Goal: Information Seeking & Learning: Learn about a topic

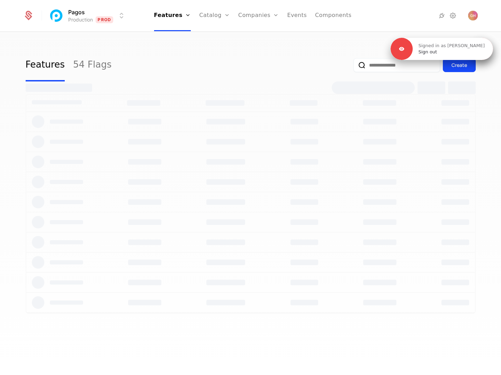
select select "**"
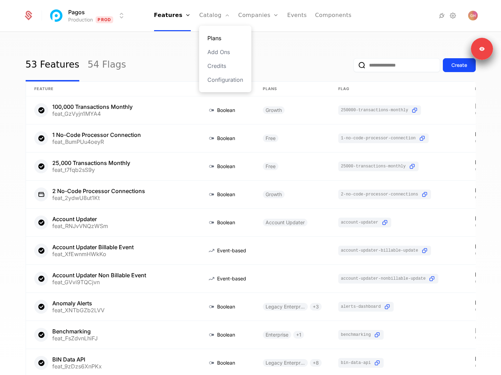
click at [219, 38] on link "Plans" at bounding box center [225, 38] width 36 height 8
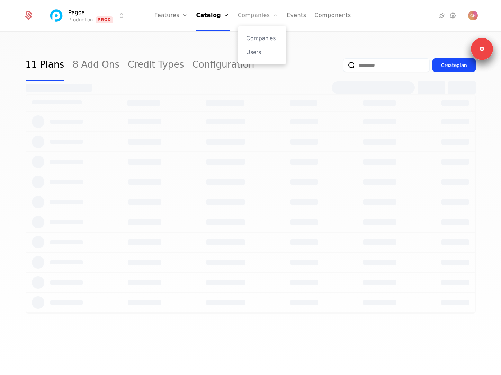
select select "**"
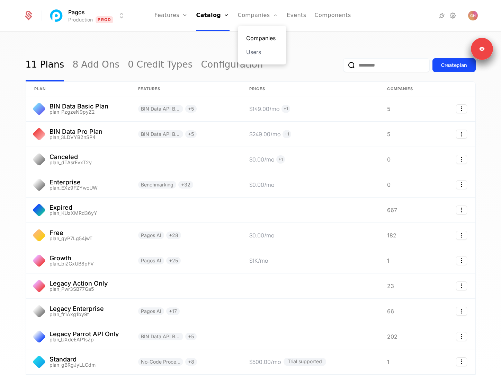
click at [258, 41] on link "Companies" at bounding box center [262, 38] width 32 height 8
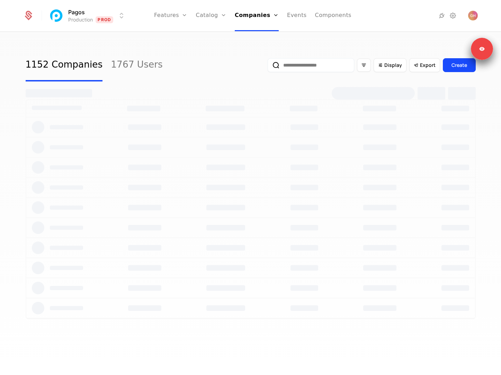
select select "**"
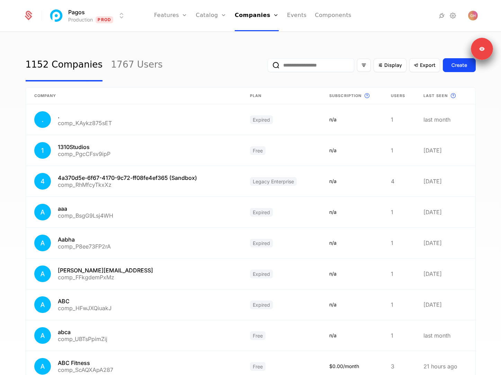
click at [300, 69] on input "email" at bounding box center [311, 65] width 87 height 14
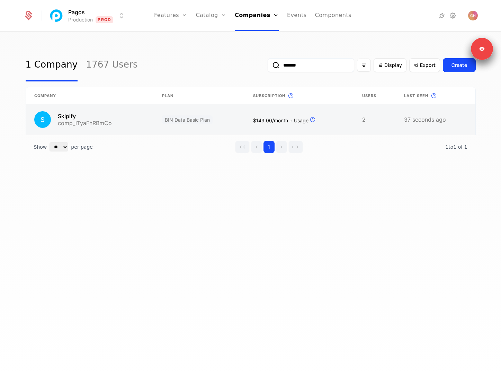
type input "*******"
click at [194, 120] on link at bounding box center [199, 119] width 91 height 30
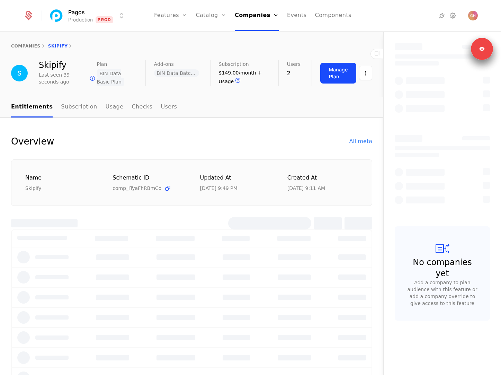
select select "**"
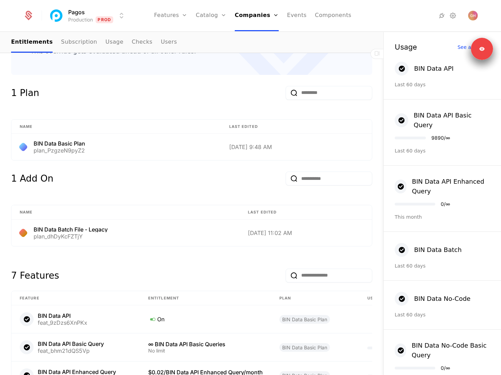
scroll to position [105, 0]
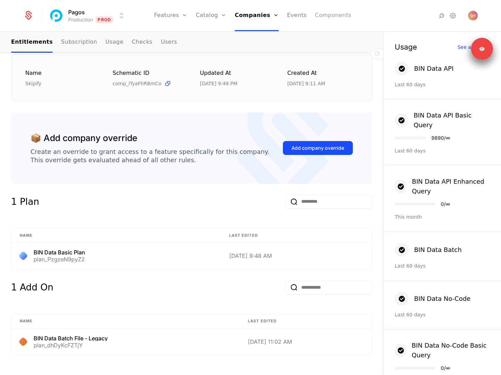
click at [327, 17] on link "Components" at bounding box center [333, 15] width 36 height 31
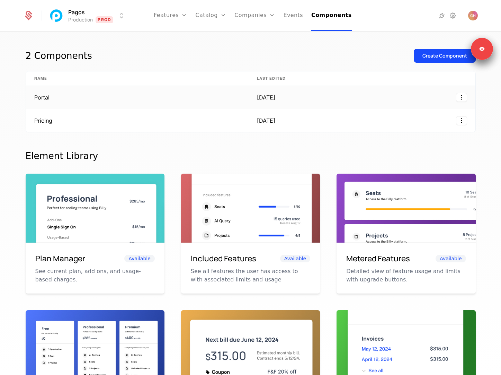
click at [191, 103] on td "Portal" at bounding box center [137, 97] width 223 height 23
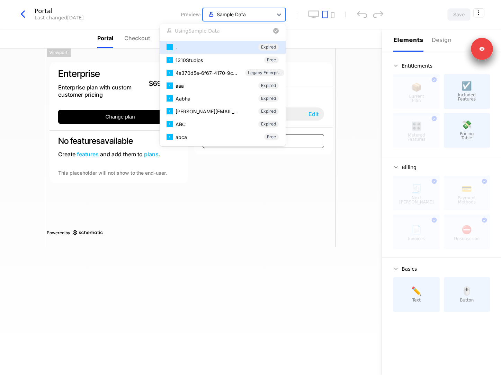
click at [258, 14] on div at bounding box center [237, 14] width 63 height 9
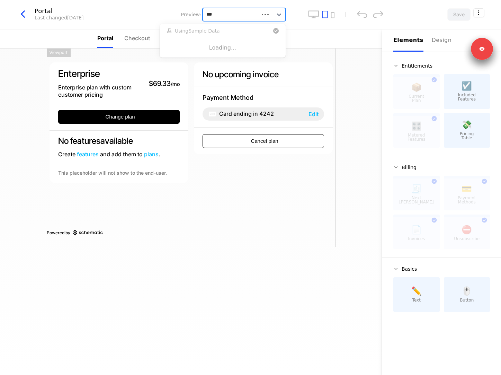
type input "****"
click at [228, 46] on div "Skipify BIN Data Basic Plan" at bounding box center [223, 47] width 112 height 7
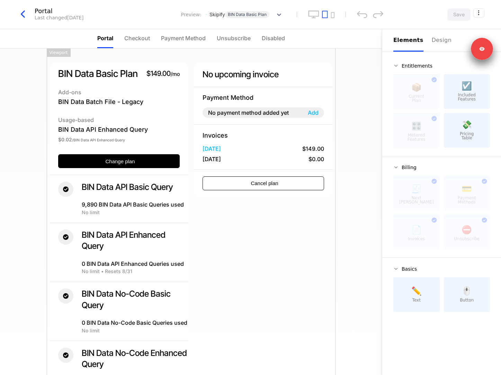
click at [25, 16] on icon "button" at bounding box center [23, 14] width 12 height 12
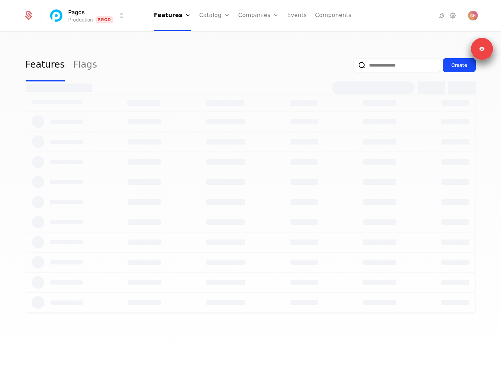
select select "**"
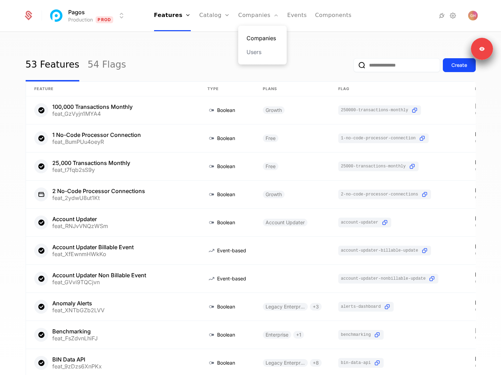
click at [261, 36] on link "Companies" at bounding box center [263, 38] width 32 height 8
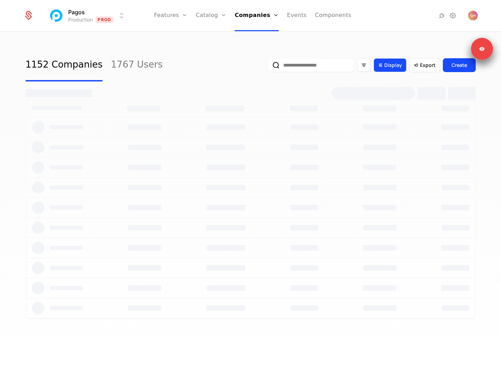
select select "**"
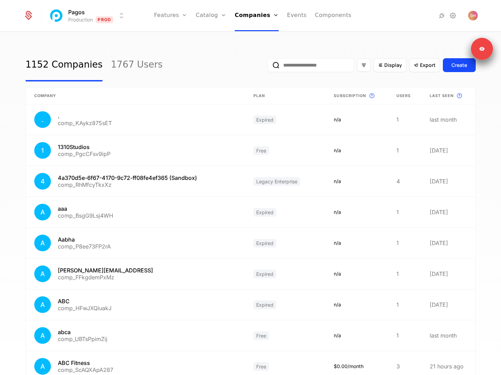
click at [323, 71] on input "email" at bounding box center [311, 65] width 87 height 14
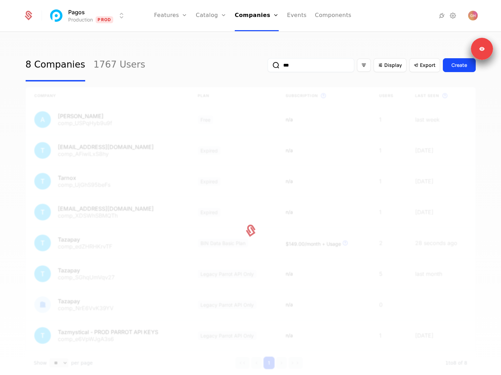
type input "**"
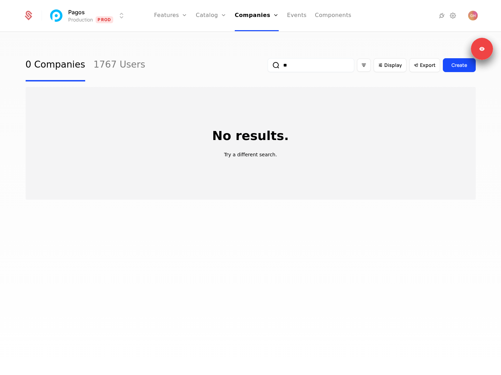
select select "**"
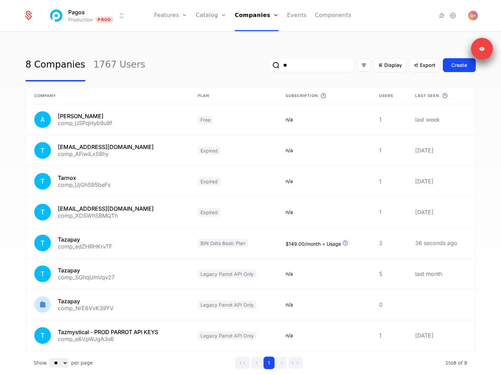
click at [312, 68] on input "**" at bounding box center [311, 65] width 87 height 14
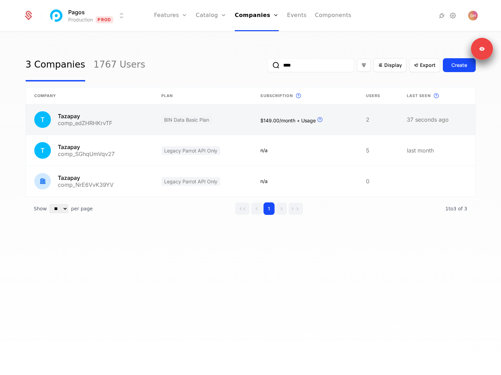
type input "****"
click at [123, 121] on link at bounding box center [89, 119] width 127 height 30
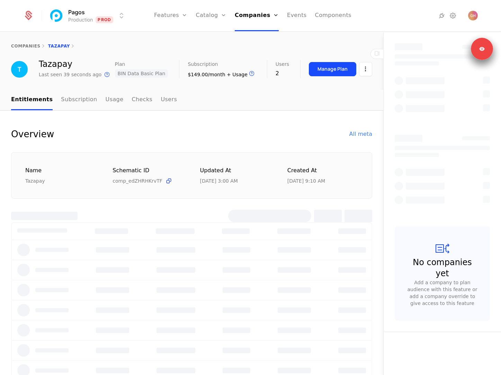
select select "**"
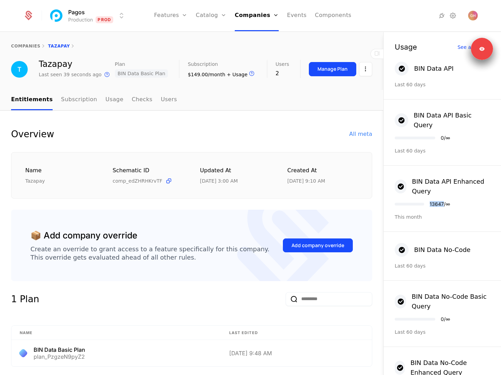
drag, startPoint x: 430, startPoint y: 196, endPoint x: 447, endPoint y: 196, distance: 17.3
click at [445, 202] on div "13647 / ∞" at bounding box center [422, 204] width 55 height 5
drag, startPoint x: 420, startPoint y: 210, endPoint x: 389, endPoint y: 211, distance: 31.5
click at [389, 211] on div "BIN Data API Enhanced Query 13647 / ∞ This month" at bounding box center [442, 199] width 117 height 66
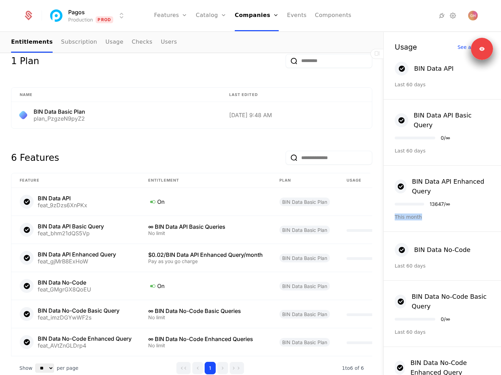
scroll to position [256, 0]
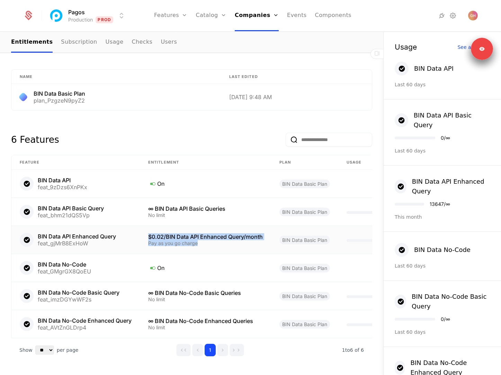
drag, startPoint x: 208, startPoint y: 244, endPoint x: 140, endPoint y: 236, distance: 68.4
click at [140, 236] on td "$0.02/BIN Data API Enhanced Query/month Pay as you go charge" at bounding box center [205, 240] width 131 height 28
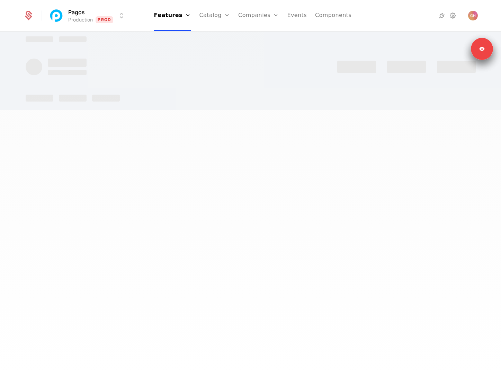
select select "**"
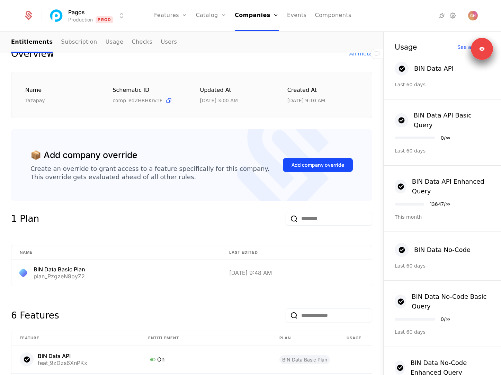
scroll to position [86, 0]
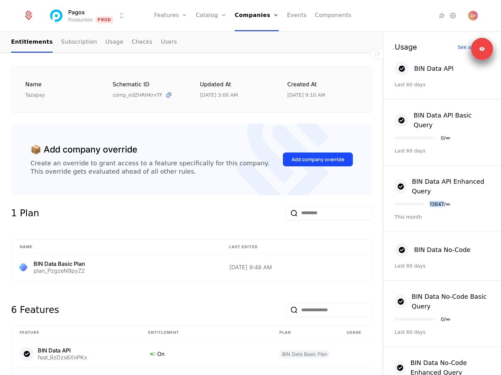
drag, startPoint x: 446, startPoint y: 198, endPoint x: 428, endPoint y: 198, distance: 18.0
click at [428, 202] on div "13647 / ∞" at bounding box center [422, 204] width 55 height 5
select select "**"
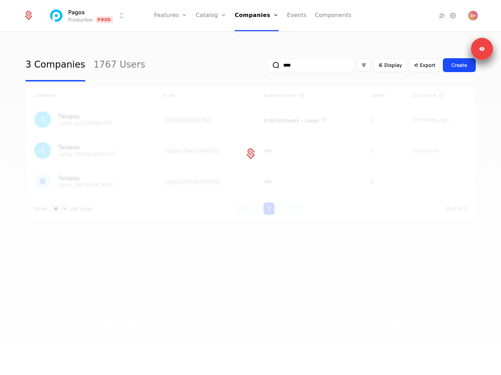
click at [320, 64] on input "****" at bounding box center [311, 65] width 87 height 14
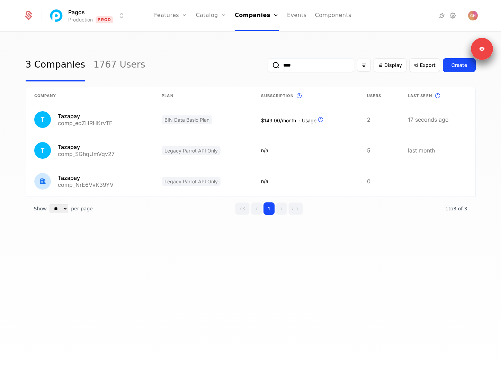
click at [320, 64] on input "****" at bounding box center [311, 65] width 87 height 14
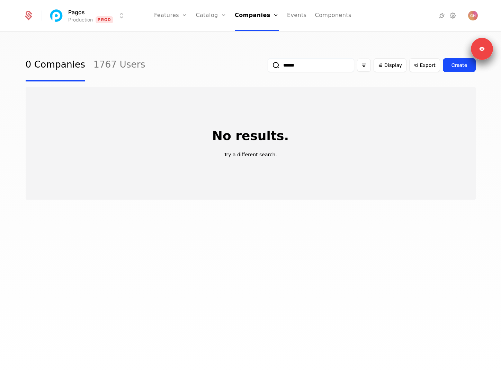
type input "*******"
select select "**"
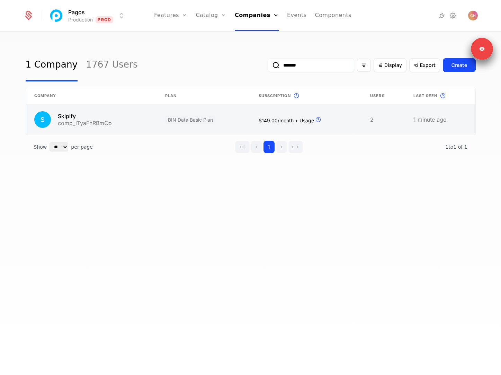
type input "*******"
click at [231, 108] on link at bounding box center [204, 119] width 94 height 30
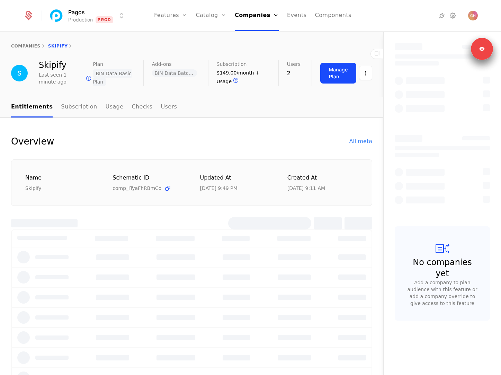
select select "**"
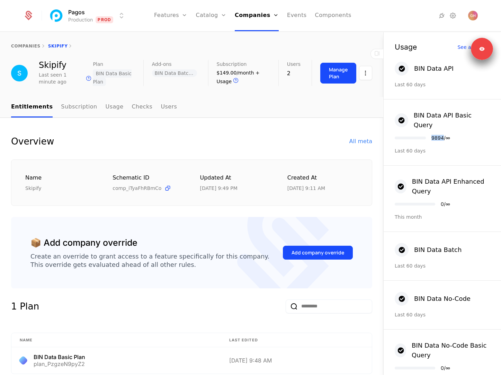
drag, startPoint x: 444, startPoint y: 129, endPoint x: 431, endPoint y: 129, distance: 13.5
click at [431, 129] on div "BIN Data API Basic Query 9894 / ∞ Last 60 days" at bounding box center [442, 132] width 117 height 66
click at [32, 44] on link "companies" at bounding box center [25, 46] width 29 height 5
select select "**"
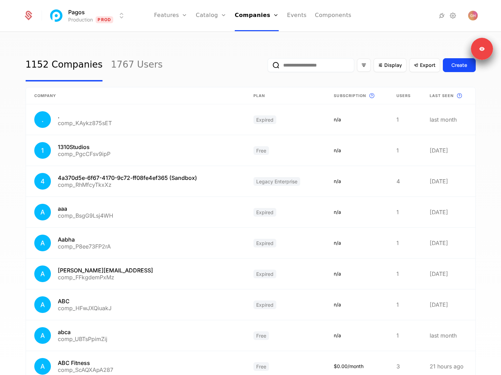
click at [301, 65] on input "email" at bounding box center [311, 65] width 87 height 14
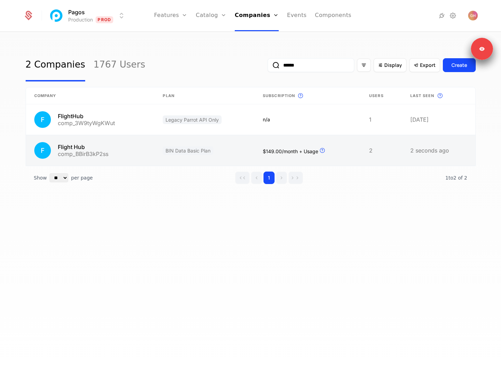
type input "******"
click at [123, 156] on link at bounding box center [90, 150] width 129 height 30
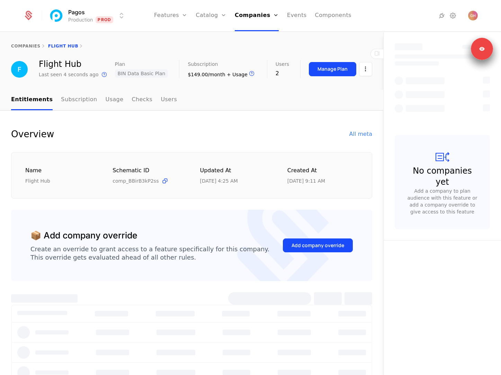
select select "**"
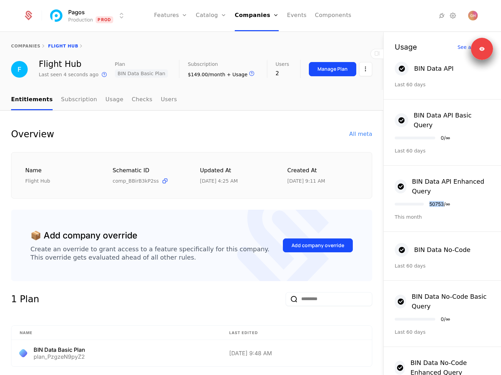
drag, startPoint x: 431, startPoint y: 199, endPoint x: 446, endPoint y: 199, distance: 14.2
click at [446, 202] on div "50753 / ∞" at bounding box center [439, 204] width 21 height 5
click at [316, 302] on input "email" at bounding box center [329, 299] width 87 height 14
click at [303, 300] on input "email" at bounding box center [329, 299] width 87 height 14
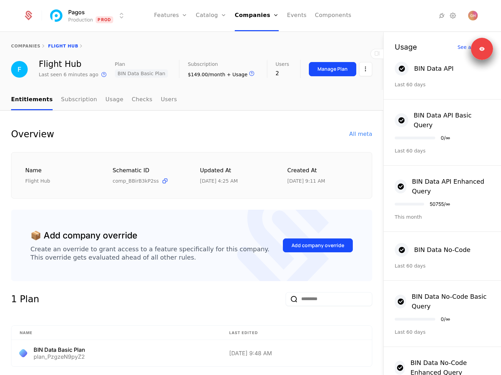
click at [303, 300] on input "email" at bounding box center [329, 299] width 87 height 14
click at [302, 300] on input "email" at bounding box center [329, 299] width 87 height 14
click at [364, 312] on div "1 Plan" at bounding box center [191, 303] width 361 height 22
click at [356, 300] on input "email" at bounding box center [329, 299] width 87 height 14
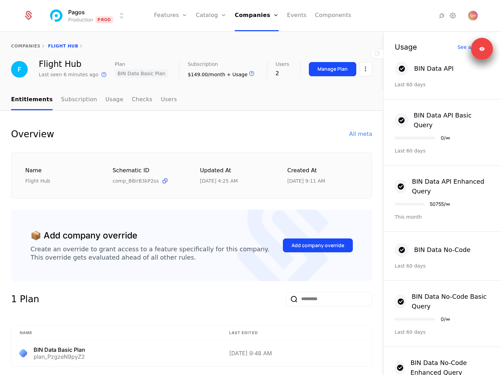
click at [342, 306] on div "1 Plan" at bounding box center [191, 303] width 361 height 22
drag, startPoint x: 292, startPoint y: 299, endPoint x: 316, endPoint y: 299, distance: 24.2
click at [316, 299] on div at bounding box center [329, 299] width 87 height 14
click at [316, 299] on input "email" at bounding box center [329, 299] width 87 height 14
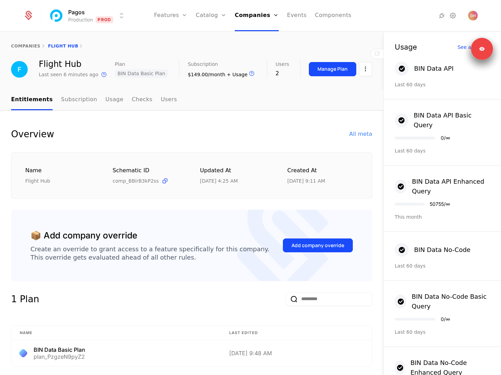
click at [304, 299] on input "email" at bounding box center [329, 299] width 87 height 14
click at [302, 301] on input "email" at bounding box center [329, 299] width 87 height 14
click at [307, 310] on div "1 Plan" at bounding box center [191, 303] width 361 height 22
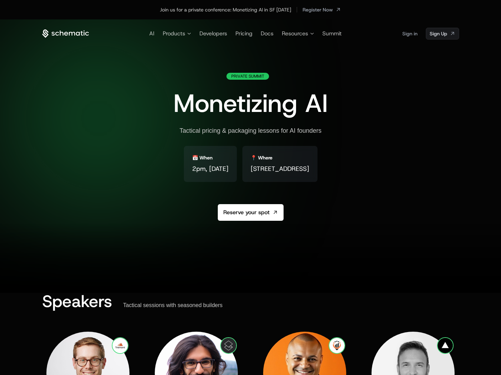
drag, startPoint x: 360, startPoint y: 169, endPoint x: 206, endPoint y: 170, distance: 154.1
click at [206, 170] on div "📅 When 2pm, August 28th 📍 Where 3 Embarcadero Center, San Francisco, CA 94111" at bounding box center [251, 169] width 134 height 47
copy span "[STREET_ADDRESS]"
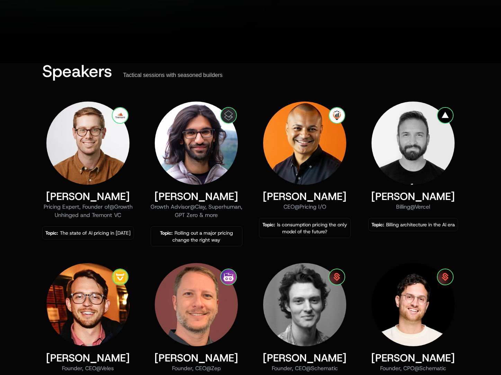
scroll to position [229, 0]
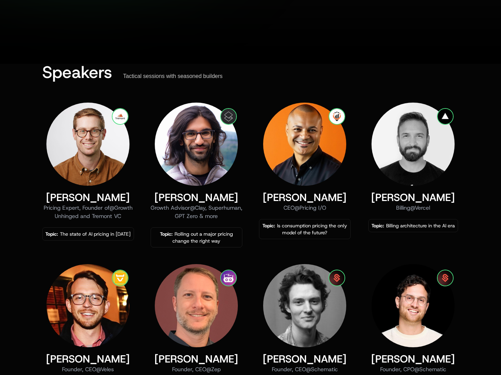
click at [94, 234] on div "Topic: The state of AI pricing in 2025" at bounding box center [88, 233] width 86 height 7
drag, startPoint x: 62, startPoint y: 234, endPoint x: 137, endPoint y: 231, distance: 75.2
click at [137, 232] on div "Kyle Poyar Pricing Expert, Founder of @ Growth Unhinged and Tremont VC Topic: T…" at bounding box center [250, 328] width 417 height 451
copy div "The state of AI pricing in [DATE]"
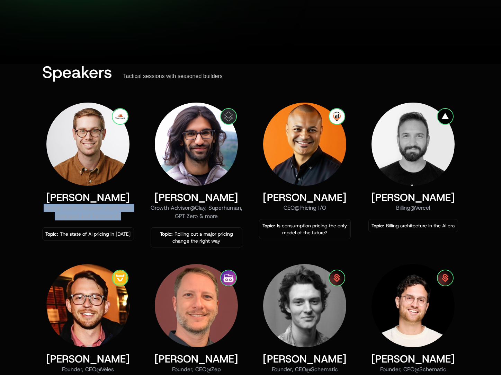
drag, startPoint x: 131, startPoint y: 215, endPoint x: 51, endPoint y: 208, distance: 80.7
click at [51, 208] on div "Pricing Expert, Founder of @ Growth Unhinged and Tremont VC" at bounding box center [88, 212] width 92 height 17
copy div "Pricing Expert, Founder of @ Growth Unhinged and Tremont VC"
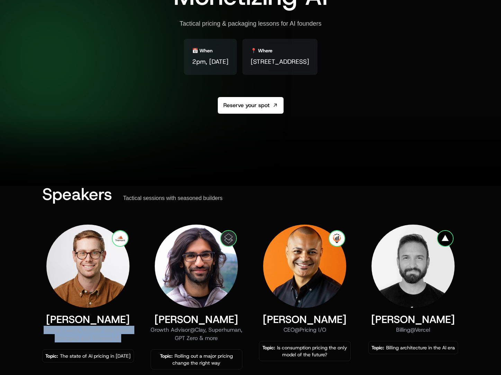
scroll to position [112, 0]
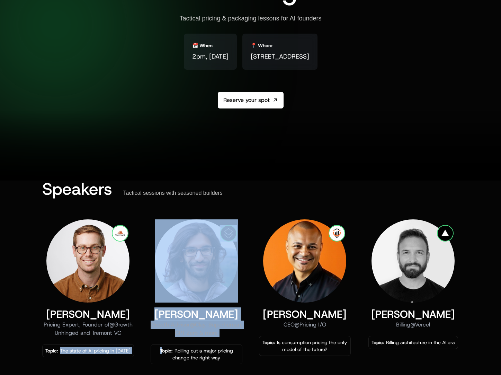
drag, startPoint x: 61, startPoint y: 350, endPoint x: 162, endPoint y: 352, distance: 100.4
copy div "The state of AI pricing in 2025 Gaurav Vohra Growth Advisor @ Clay, Superhuman,…"
click at [119, 358] on div "Kyle Poyar Pricing Expert, Founder of @ Growth Unhinged and Tremont VC Topic: T…" at bounding box center [88, 291] width 92 height 145
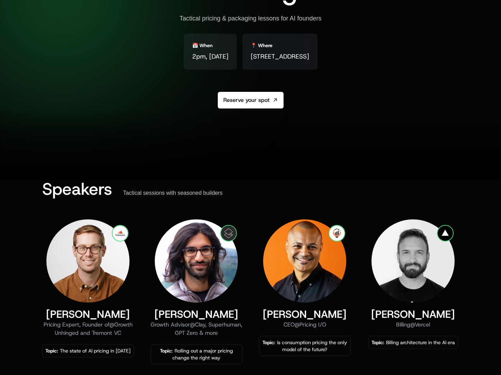
click at [87, 349] on div "Topic: The state of AI pricing in 2025" at bounding box center [88, 350] width 86 height 7
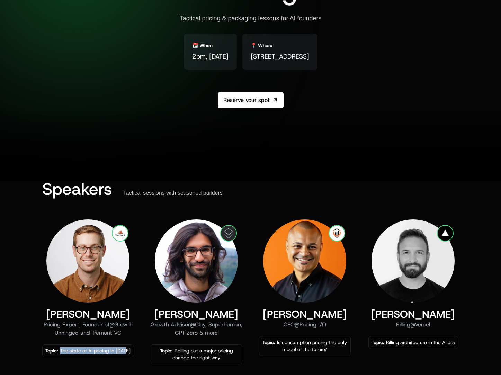
drag, startPoint x: 61, startPoint y: 350, endPoint x: 129, endPoint y: 349, distance: 67.5
click at [129, 349] on div "Topic: The state of AI pricing in 2025" at bounding box center [88, 350] width 86 height 7
copy div "The state of AI pricing in [DATE]"
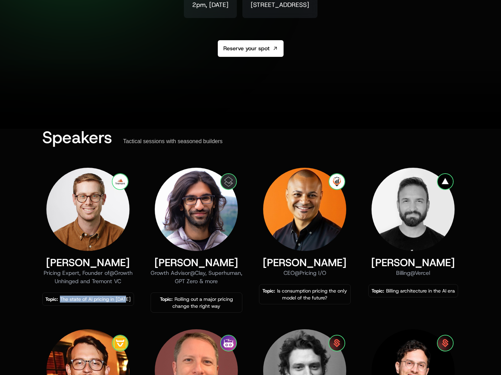
scroll to position [164, 0]
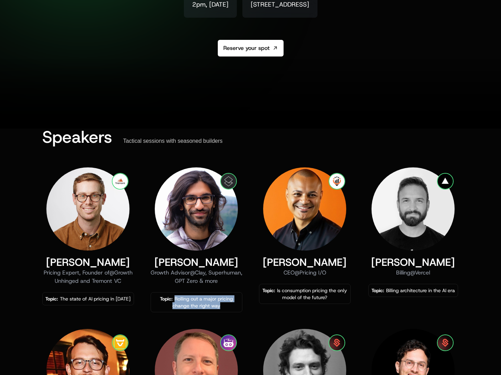
drag, startPoint x: 222, startPoint y: 304, endPoint x: 176, endPoint y: 301, distance: 46.9
click at [176, 301] on div "Topic: Rolling out a major pricing change the right way" at bounding box center [197, 302] width 86 height 14
copy div "Rolling out a major pricing change the right way"
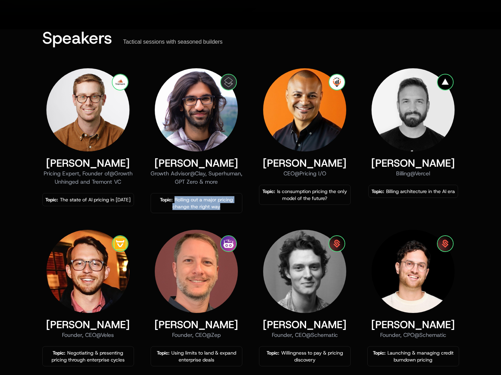
scroll to position [283, 0]
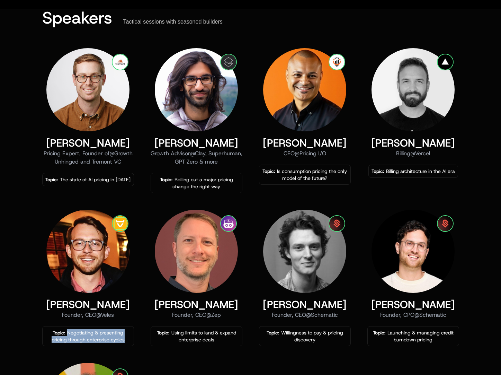
drag, startPoint x: 126, startPoint y: 344, endPoint x: 69, endPoint y: 332, distance: 57.6
click at [69, 332] on div "Topic: Negotiating & presenting pricing through enterprise cycles" at bounding box center [88, 336] width 92 height 20
copy div "Negotiating & presenting pricing through enterprise cycles"
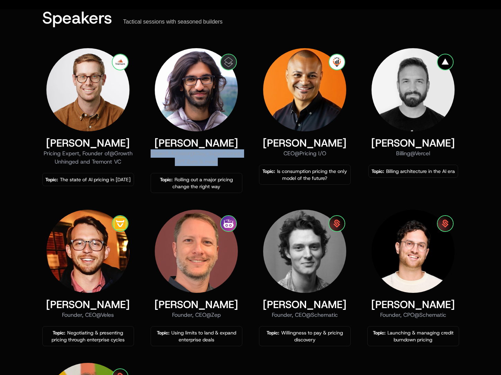
drag, startPoint x: 235, startPoint y: 163, endPoint x: 159, endPoint y: 154, distance: 76.6
click at [159, 154] on div "Growth Advisor @ Clay, Superhuman, GPT Zero & more" at bounding box center [197, 157] width 92 height 17
copy div "Growth Advisor @ Clay, Superhuman, GPT Zero & more"
click at [209, 186] on div "Topic: Rolling out a major pricing change the right way" at bounding box center [197, 183] width 86 height 14
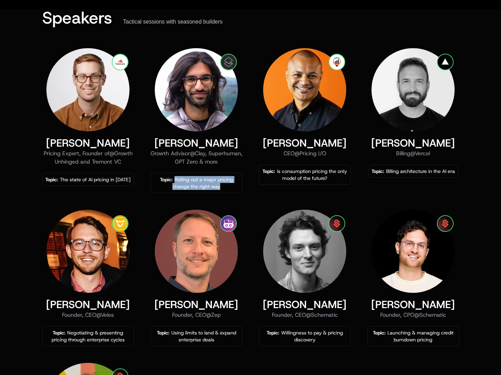
drag, startPoint x: 222, startPoint y: 185, endPoint x: 174, endPoint y: 181, distance: 48.0
click at [174, 181] on div "Topic: Rolling out a major pricing change the right way" at bounding box center [197, 183] width 86 height 14
copy div "Rolling out a major pricing change the right way"
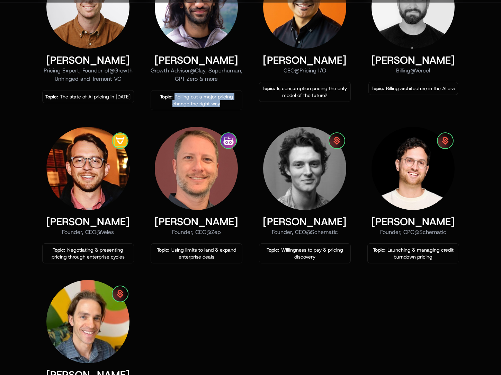
scroll to position [318, 0]
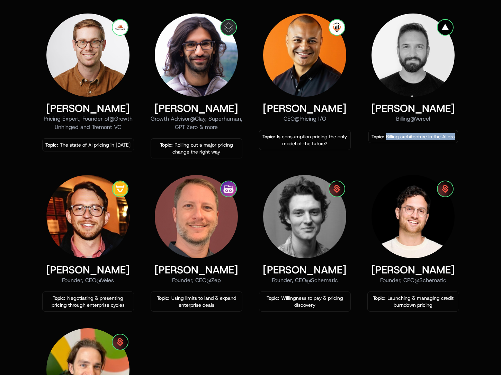
drag, startPoint x: 385, startPoint y: 137, endPoint x: 456, endPoint y: 138, distance: 71.0
click at [456, 138] on div "Topic: Billing architecture in the AI era" at bounding box center [413, 136] width 90 height 13
copy div "Billing architecture in the AI era"
drag, startPoint x: 329, startPoint y: 141, endPoint x: 276, endPoint y: 137, distance: 53.4
click at [276, 137] on div "Topic: Is consumption pricing the only model of the future?" at bounding box center [305, 140] width 86 height 14
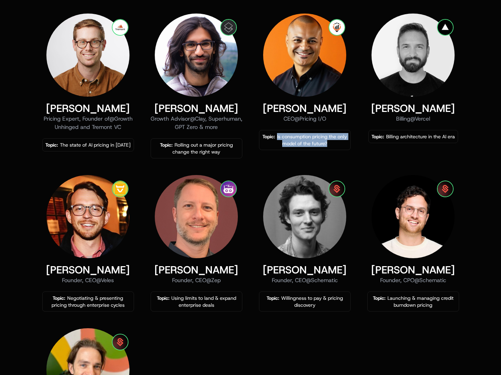
copy div "Is consumption pricing the only model of the future?"
click at [416, 134] on div "Topic: Billing architecture in the AI era" at bounding box center [413, 136] width 83 height 7
click at [395, 136] on div "Topic: Billing architecture in the AI era" at bounding box center [413, 136] width 83 height 7
drag, startPoint x: 388, startPoint y: 136, endPoint x: 446, endPoint y: 144, distance: 58.8
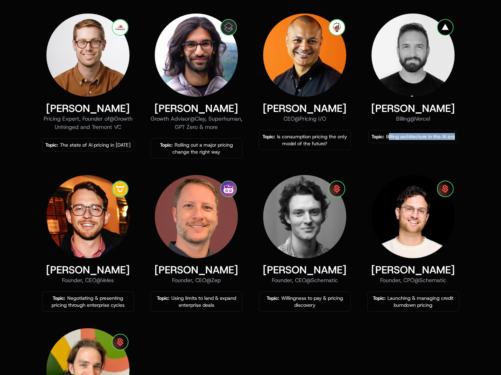
click at [446, 144] on div "Shar [PERSON_NAME] @ Vercel Topic: Billing architecture in the AI era" at bounding box center [413, 86] width 92 height 145
click at [403, 140] on div "Topic: Billing architecture in the AI era" at bounding box center [413, 136] width 90 height 13
drag, startPoint x: 386, startPoint y: 137, endPoint x: 480, endPoint y: 138, distance: 94.5
click at [480, 138] on div "Speakers Tactical sessions with seasoned builders [PERSON_NAME] Pricing Expert,…" at bounding box center [250, 236] width 501 height 523
copy div "Billing architecture in the AI era"
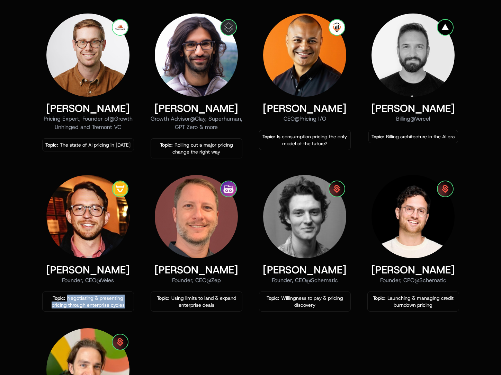
drag, startPoint x: 123, startPoint y: 304, endPoint x: 68, endPoint y: 296, distance: 56.4
click at [68, 296] on div "Topic: Negotiating & presenting pricing through enterprise cycles" at bounding box center [88, 301] width 86 height 14
copy div "Negotiating & presenting pricing through enterprise cycles"
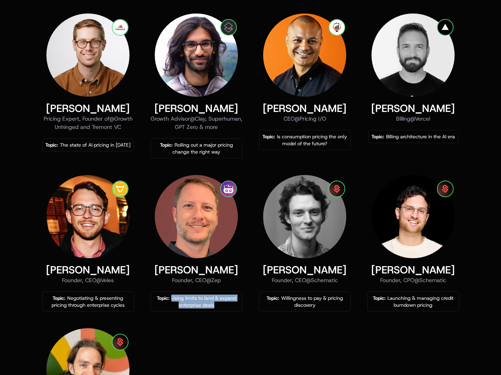
drag, startPoint x: 220, startPoint y: 305, endPoint x: 172, endPoint y: 299, distance: 47.8
click at [172, 299] on div "Topic: Using limits to land & expand enterprise deals" at bounding box center [197, 301] width 86 height 14
click at [201, 298] on div "Topic: Using limits to land & expand enterprise deals" at bounding box center [197, 301] width 86 height 14
drag, startPoint x: 221, startPoint y: 305, endPoint x: 170, endPoint y: 300, distance: 51.5
click at [170, 300] on div "Topic: Using limits to land & expand enterprise deals" at bounding box center [197, 301] width 86 height 14
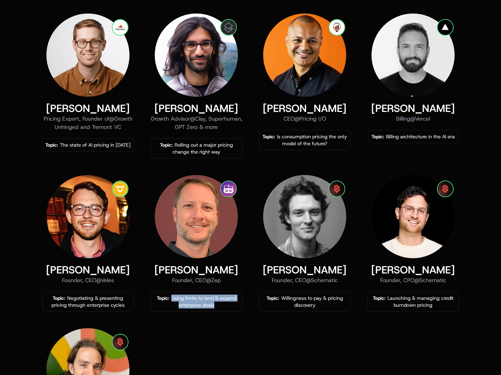
copy div "Using limits to land & expand enterprise deals"
click at [211, 304] on div "Topic: Using limits to land & expand enterprise deals" at bounding box center [197, 301] width 86 height 14
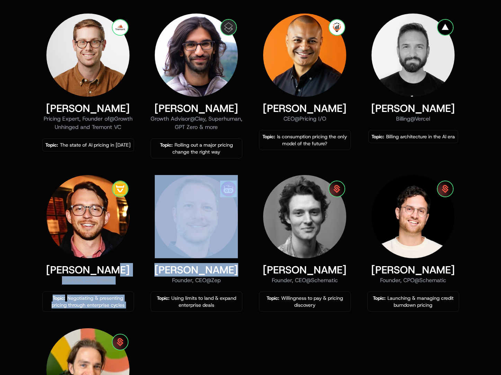
drag, startPoint x: 231, startPoint y: 270, endPoint x: 137, endPoint y: 270, distance: 94.2
click at [137, 270] on div "Kyle Poyar Pricing Expert, Founder of @ Growth Unhinged and Tremont VC Topic: T…" at bounding box center [250, 239] width 417 height 451
click at [204, 275] on div "[PERSON_NAME]" at bounding box center [197, 270] width 92 height 12
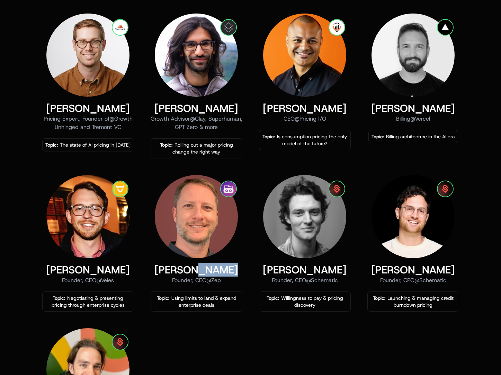
click at [204, 275] on div "[PERSON_NAME]" at bounding box center [197, 270] width 92 height 12
click at [208, 282] on div "Founder, CEO @ Zep" at bounding box center [197, 280] width 92 height 8
drag, startPoint x: 227, startPoint y: 282, endPoint x: 146, endPoint y: 282, distance: 81.4
click at [146, 282] on div "Kyle Poyar Pricing Expert, Founder of @ Growth Unhinged and Tremont VC Topic: T…" at bounding box center [250, 239] width 417 height 451
copy div "Founder, CEO @ Zep"
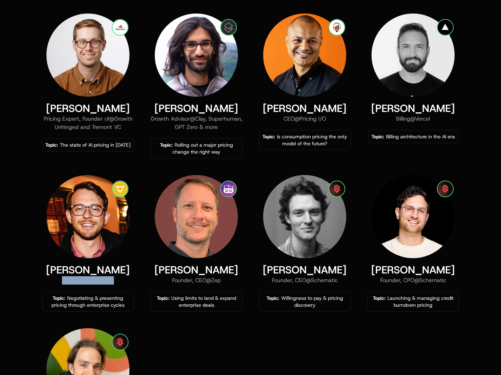
drag, startPoint x: 116, startPoint y: 281, endPoint x: 34, endPoint y: 280, distance: 82.1
click at [35, 280] on div "Speakers Tactical sessions with seasoned builders Kyle Poyar Pricing Expert, Fo…" at bounding box center [251, 220] width 450 height 490
copy div "Founder, CEO @ Veles"
drag, startPoint x: 232, startPoint y: 270, endPoint x: 150, endPoint y: 270, distance: 82.8
click at [150, 270] on div "Kyle Poyar Pricing Expert, Founder of @ Growth Unhinged and Tremont VC Topic: T…" at bounding box center [250, 239] width 417 height 451
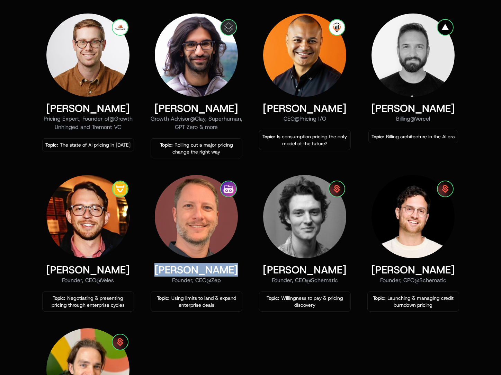
copy div "[PERSON_NAME]"
drag, startPoint x: 229, startPoint y: 278, endPoint x: 164, endPoint y: 281, distance: 64.5
click at [164, 281] on div "Founder, CEO @ Zep" at bounding box center [197, 280] width 92 height 8
copy div "Founder, CEO @ Zep"
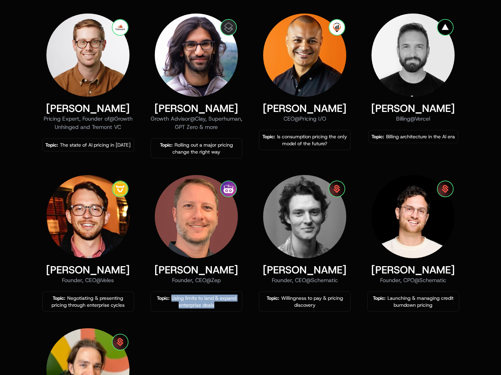
drag, startPoint x: 225, startPoint y: 304, endPoint x: 170, endPoint y: 299, distance: 55.3
click at [170, 299] on div "Topic: Using limits to land & expand enterprise deals" at bounding box center [197, 301] width 86 height 14
copy div "Using limits to land & expand enterprise deals"
click at [293, 339] on div "Kyle Poyar Pricing Expert, Founder of @ Growth Unhinged and Tremont VC Topic: T…" at bounding box center [250, 239] width 417 height 451
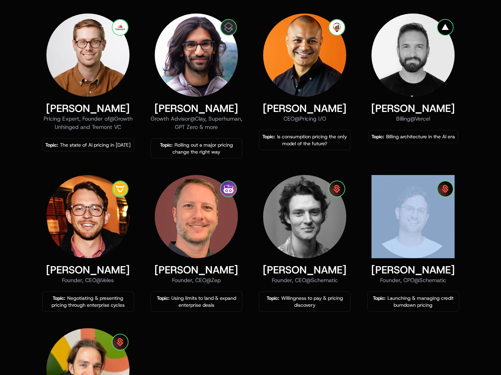
click at [293, 339] on div "Kyle Poyar Pricing Expert, Founder of @ Growth Unhinged and Tremont VC Topic: T…" at bounding box center [250, 239] width 417 height 451
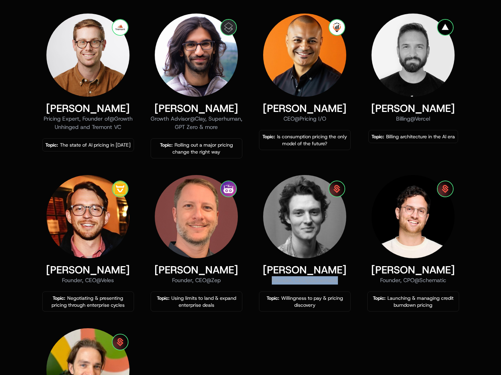
drag, startPoint x: 339, startPoint y: 280, endPoint x: 264, endPoint y: 280, distance: 75.1
click at [264, 280] on div "Founder, CEO @ Schematic" at bounding box center [305, 280] width 92 height 8
copy div "Founder, CEO @ Schematic"
drag, startPoint x: 317, startPoint y: 304, endPoint x: 281, endPoint y: 299, distance: 36.4
click at [281, 299] on div "Topic: Willingness to pay & pricing discovery" at bounding box center [305, 301] width 86 height 14
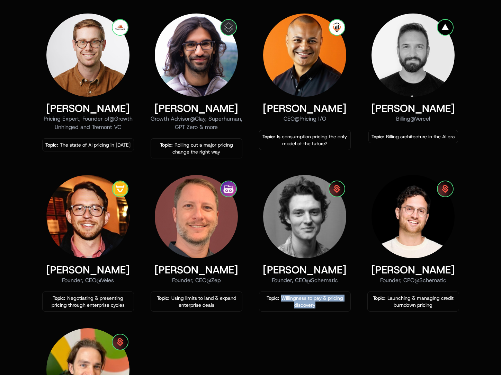
copy div "Willingness to pay & pricing discovery"
drag, startPoint x: 436, startPoint y: 306, endPoint x: 386, endPoint y: 298, distance: 50.9
click at [386, 298] on div "Topic: Launching & managing credit burndown pricing" at bounding box center [414, 301] width 86 height 14
copy div "Launching & managing credit burndown pricing"
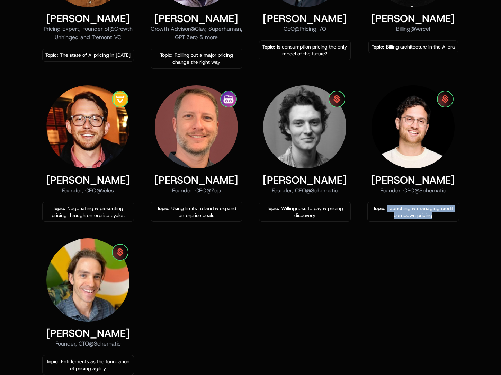
scroll to position [414, 0]
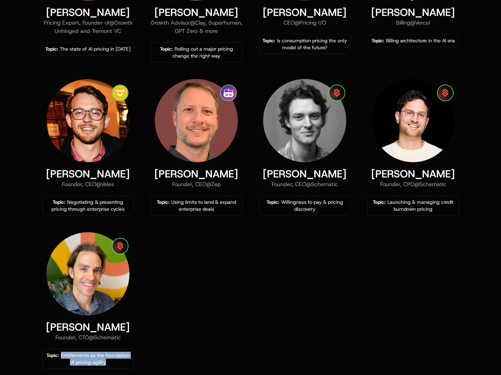
drag, startPoint x: 112, startPoint y: 362, endPoint x: 62, endPoint y: 354, distance: 50.2
click at [62, 354] on div "Topic: Entitlements as the foundation of pricing agility" at bounding box center [88, 358] width 86 height 14
copy div "Entitlements as the foundation of pricing agility"
click at [263, 320] on div "[PERSON_NAME] Pricing Expert, Founder of @ Growth Unhinged and Tremont VC Topic…" at bounding box center [250, 143] width 417 height 451
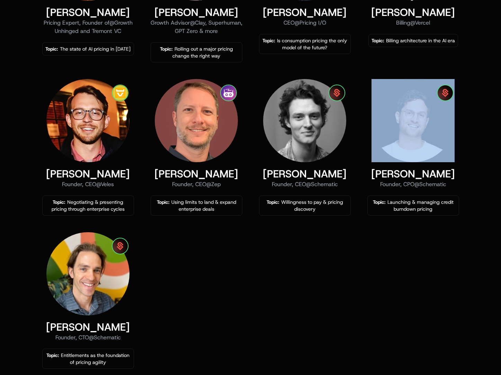
click at [263, 320] on div "[PERSON_NAME] Pricing Expert, Founder of @ Growth Unhinged and Tremont VC Topic…" at bounding box center [250, 143] width 417 height 451
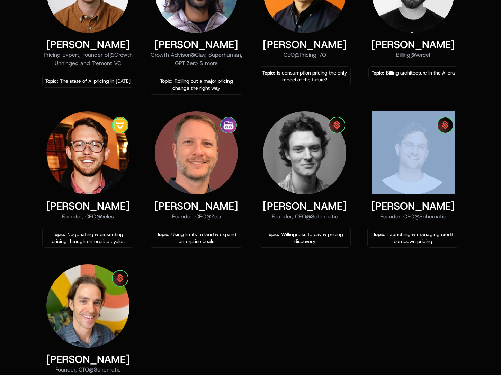
scroll to position [413, 0]
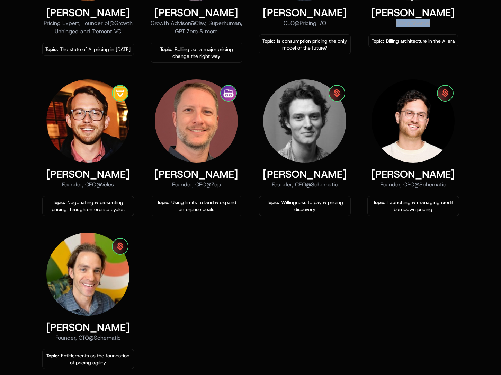
drag, startPoint x: 429, startPoint y: 21, endPoint x: 383, endPoint y: 21, distance: 46.4
click at [383, 21] on div "Billing @ Vercel" at bounding box center [413, 23] width 90 height 8
copy div "Billing @ Vercel"
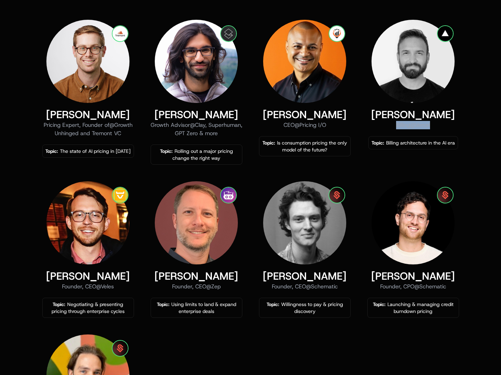
scroll to position [303, 0]
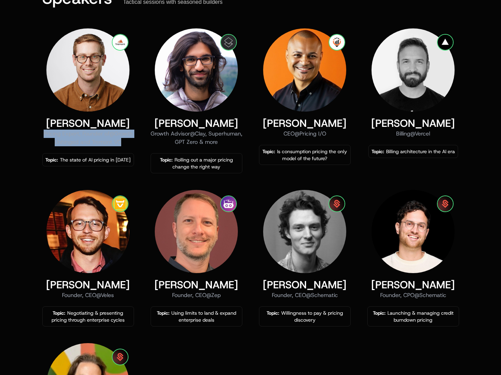
drag, startPoint x: 119, startPoint y: 143, endPoint x: 44, endPoint y: 135, distance: 75.6
click at [44, 135] on div "Pricing Expert, Founder of @ Growth Unhinged and Tremont VC" at bounding box center [88, 138] width 92 height 17
copy div "Pricing Expert, Founder of @ Growth Unhinged and Tremont VC"
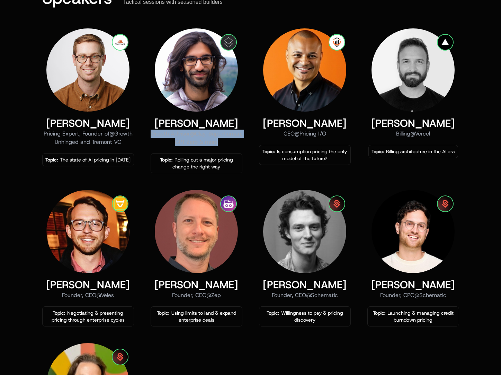
drag, startPoint x: 236, startPoint y: 142, endPoint x: 157, endPoint y: 136, distance: 79.1
click at [157, 136] on div "Growth Advisor @ Clay, Superhuman, GPT Zero & more" at bounding box center [197, 138] width 92 height 17
copy div "Growth Advisor @ Clay, Superhuman, GPT Zero & more"
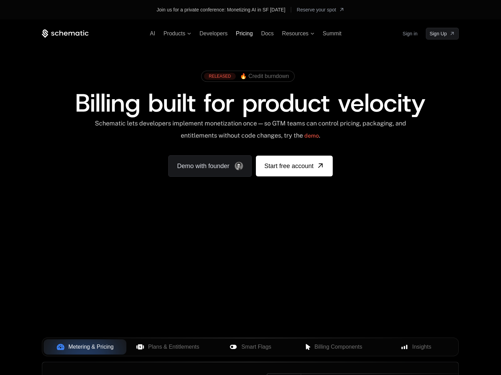
click at [244, 35] on span "Pricing" at bounding box center [244, 33] width 17 height 6
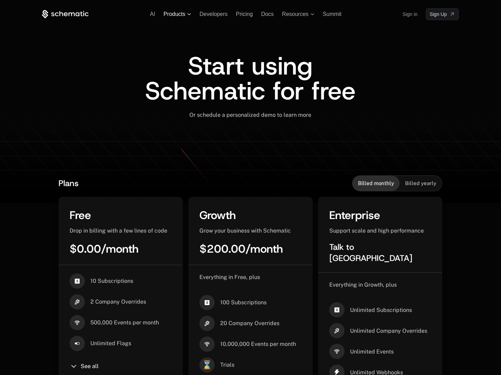
click at [180, 14] on span "Products" at bounding box center [174, 14] width 22 height 6
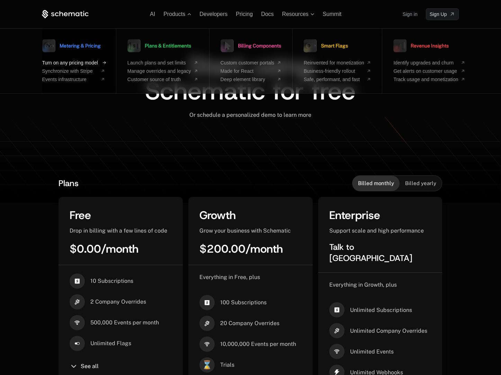
click at [62, 64] on span "Turn on any pricing model" at bounding box center [70, 63] width 56 height 6
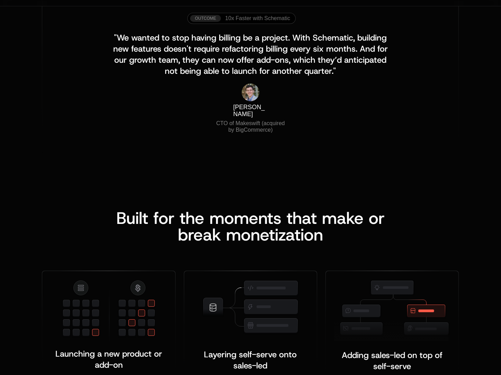
scroll to position [460, 0]
